Goal: Task Accomplishment & Management: Manage account settings

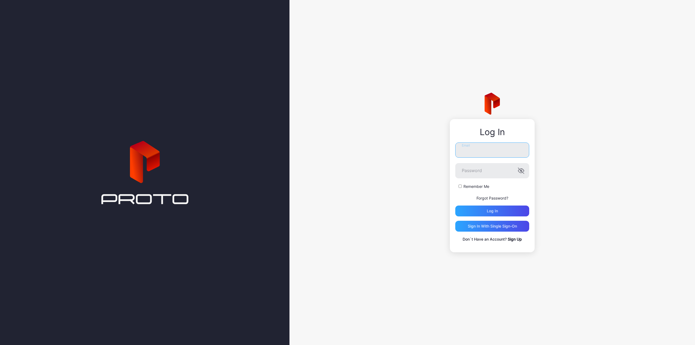
type input "**********"
click at [500, 211] on div "Log in" at bounding box center [493, 211] width 74 height 11
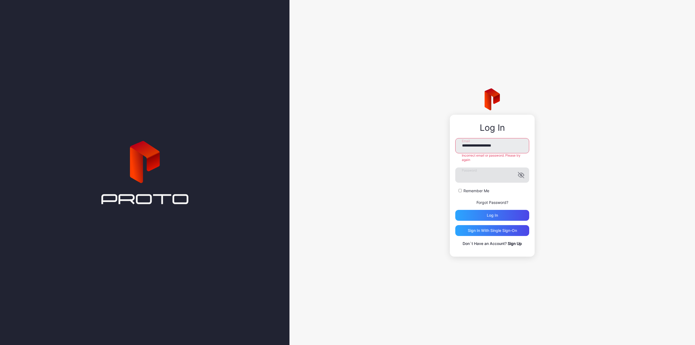
click at [523, 175] on icon "button" at bounding box center [521, 175] width 7 height 7
click at [444, 175] on div "**********" at bounding box center [493, 172] width 406 height 345
click at [521, 175] on icon "button" at bounding box center [522, 175] width 2 height 2
click at [507, 215] on div "Log in" at bounding box center [493, 215] width 74 height 11
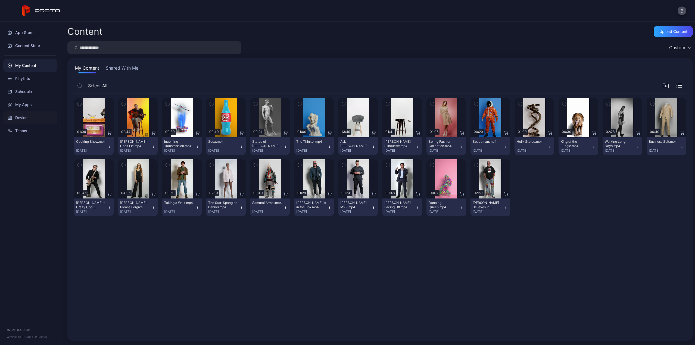
click at [30, 117] on div "Devices" at bounding box center [30, 117] width 54 height 13
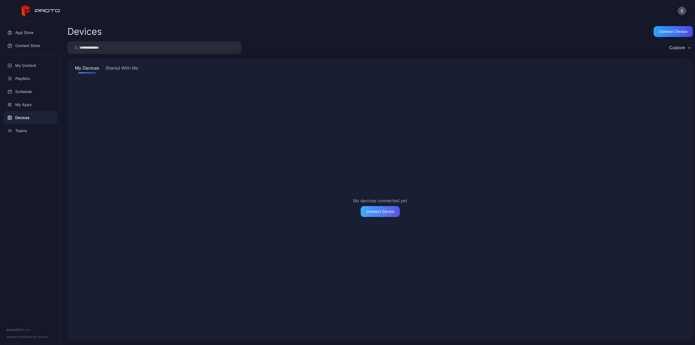
click at [377, 209] on div "Connect Device" at bounding box center [380, 211] width 28 height 4
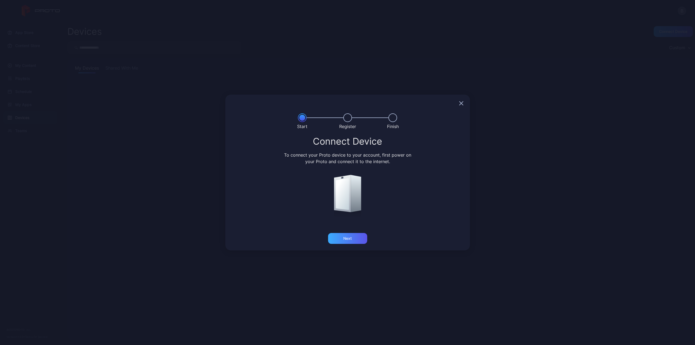
click at [352, 235] on div "Next" at bounding box center [347, 238] width 39 height 11
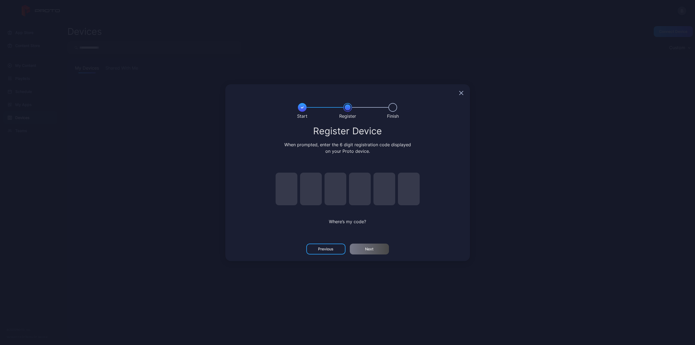
click at [462, 94] on icon "button" at bounding box center [462, 93] width 4 height 4
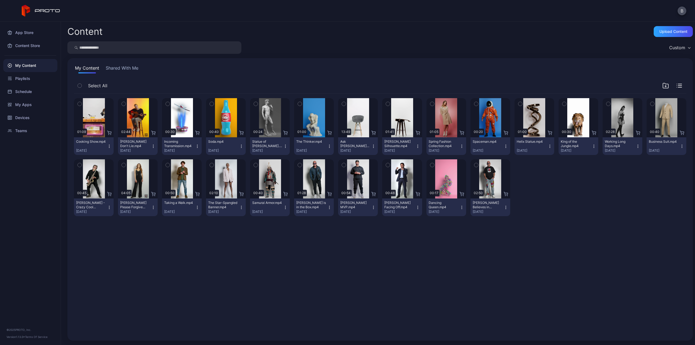
click at [129, 68] on button "Shared With Me" at bounding box center [122, 69] width 35 height 9
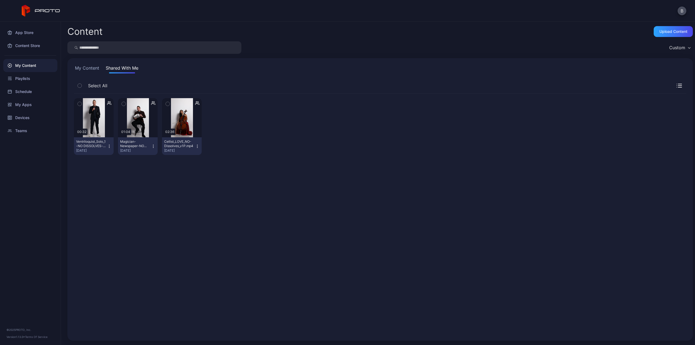
click at [93, 68] on button "My Content" at bounding box center [87, 69] width 26 height 9
